Goal: Information Seeking & Learning: Learn about a topic

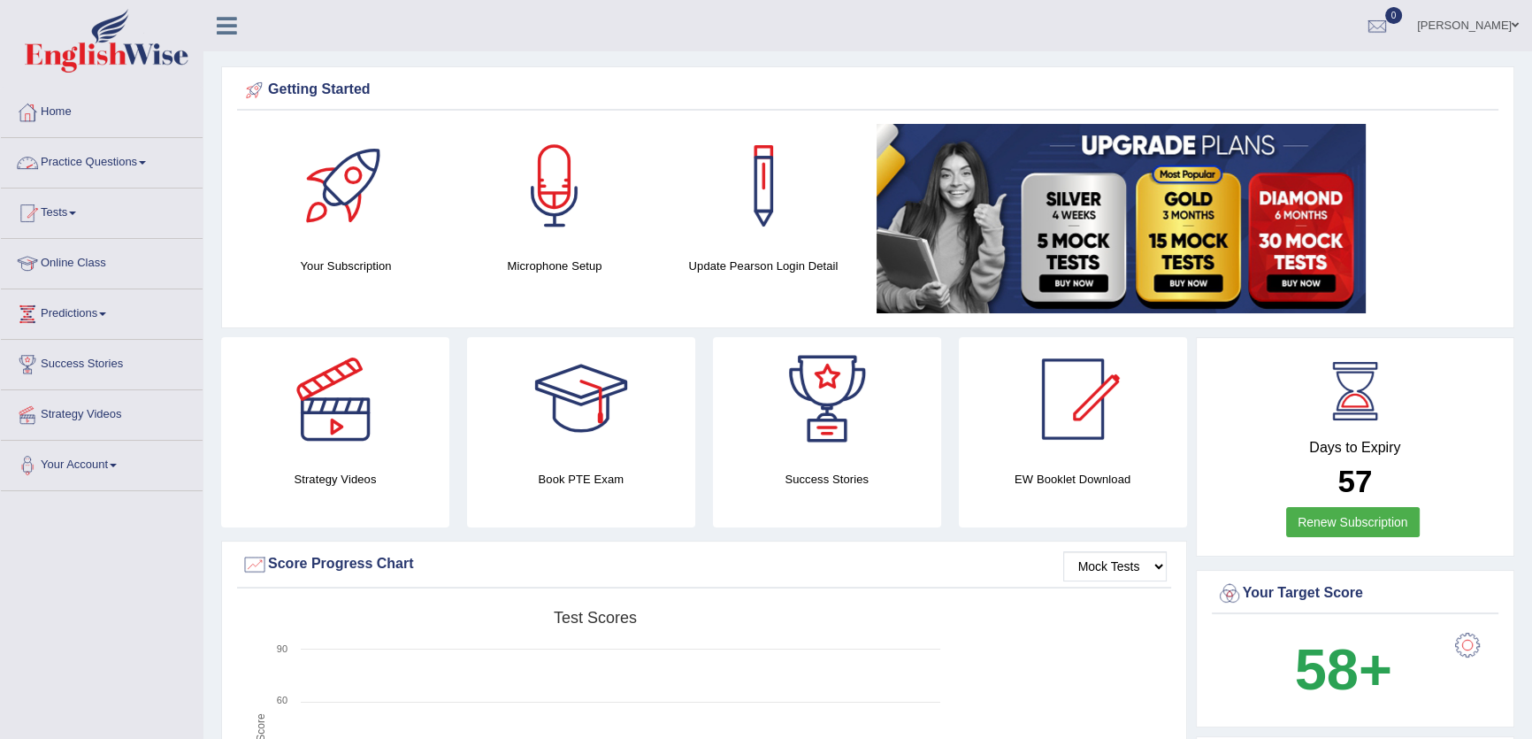
click at [77, 157] on link "Practice Questions" at bounding box center [102, 160] width 202 height 44
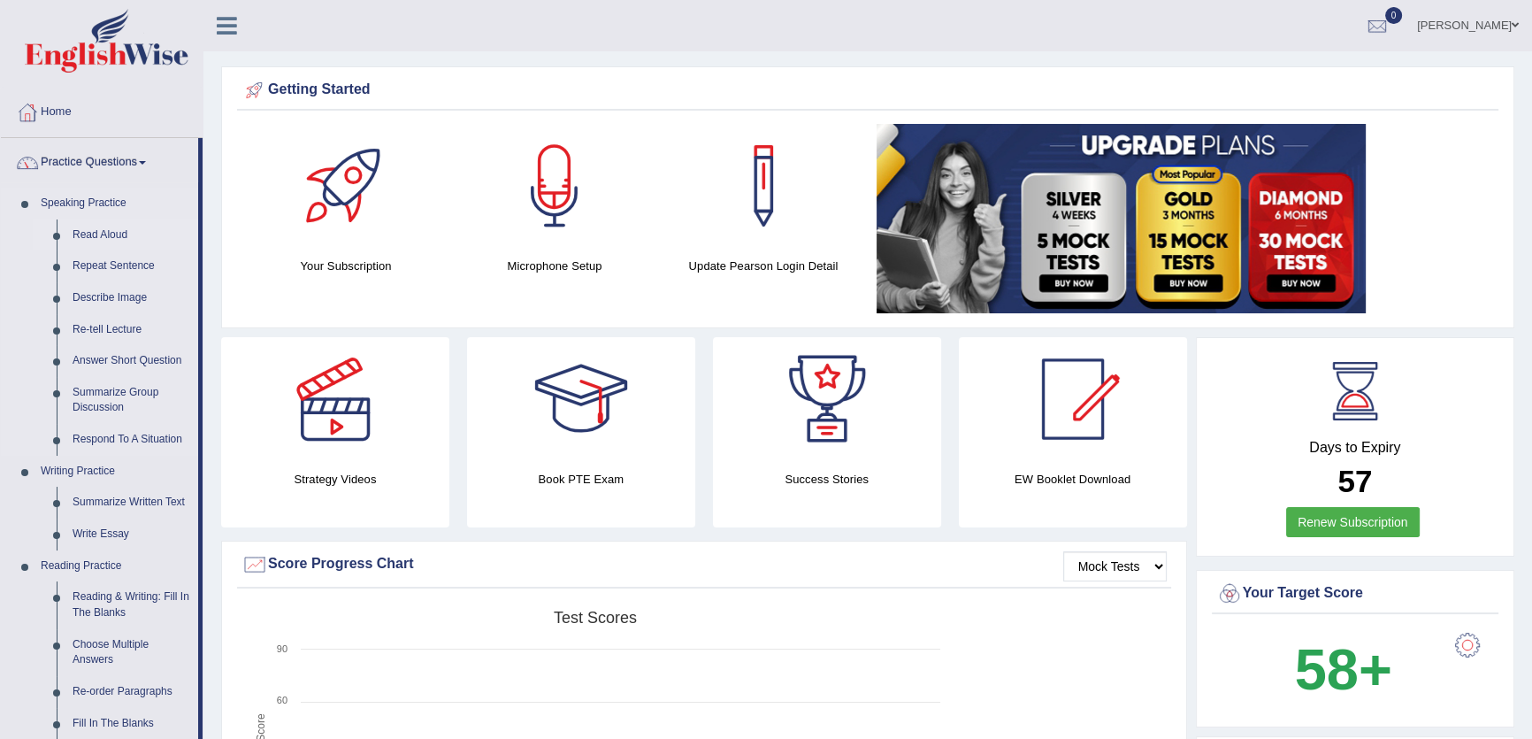
click at [104, 233] on link "Read Aloud" at bounding box center [132, 235] width 134 height 32
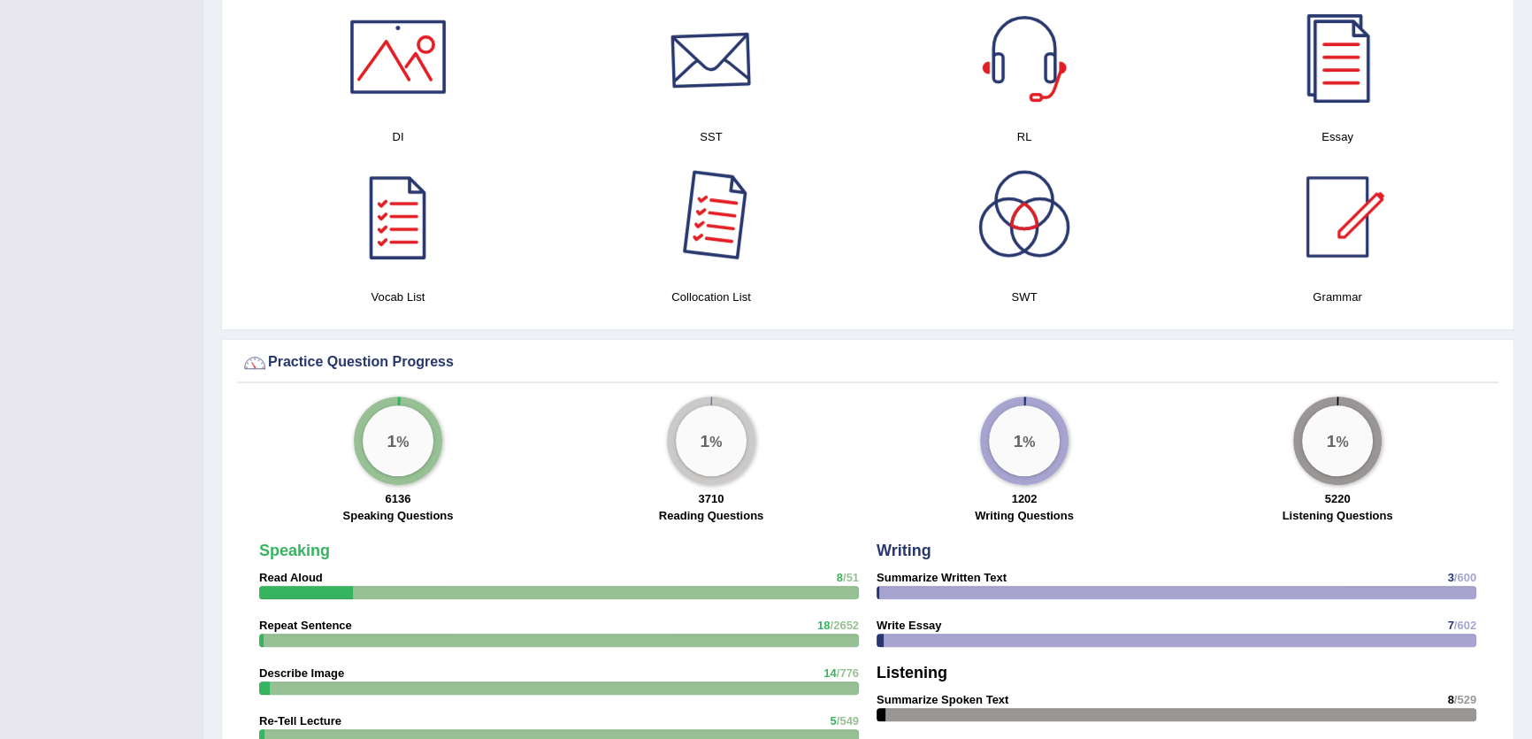
click at [702, 64] on div at bounding box center [711, 57] width 124 height 124
